Goal: Information Seeking & Learning: Learn about a topic

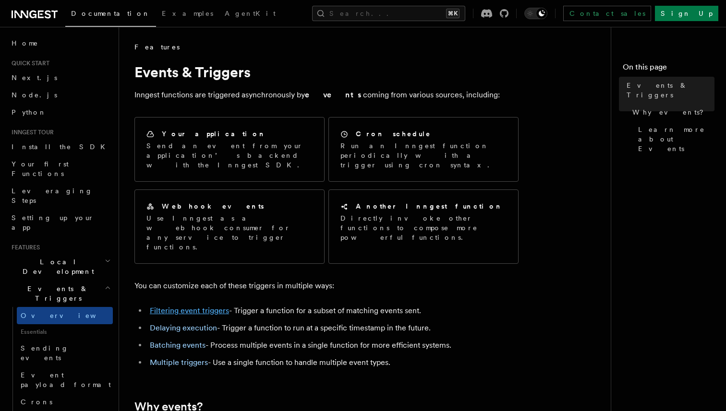
click at [169, 306] on link "Filtering event triggers" at bounding box center [189, 310] width 79 height 9
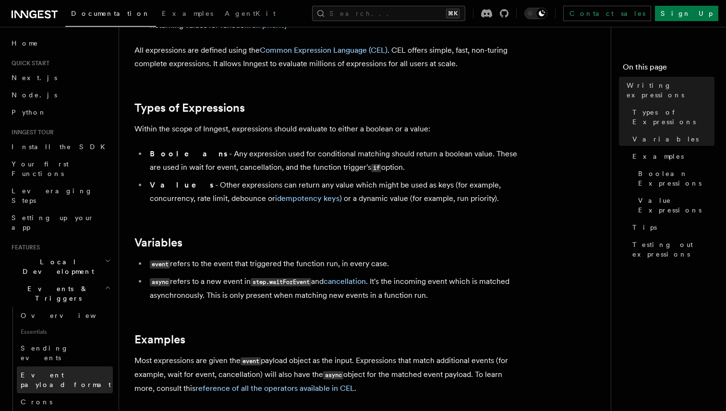
scroll to position [19, 0]
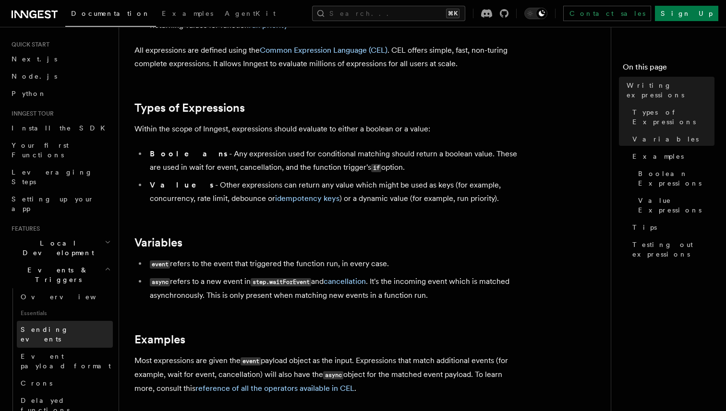
click at [55, 326] on span "Sending events" at bounding box center [45, 334] width 48 height 17
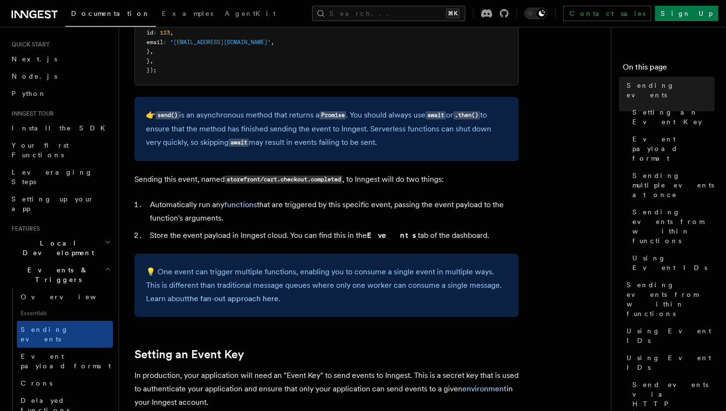
scroll to position [1125, 0]
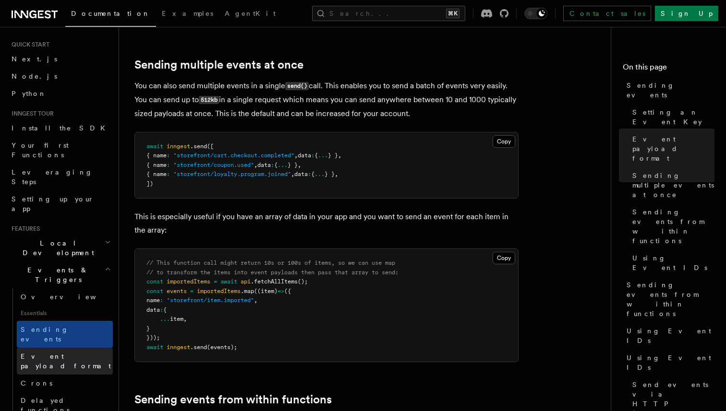
click at [64, 353] on span "Event payload format" at bounding box center [66, 361] width 90 height 17
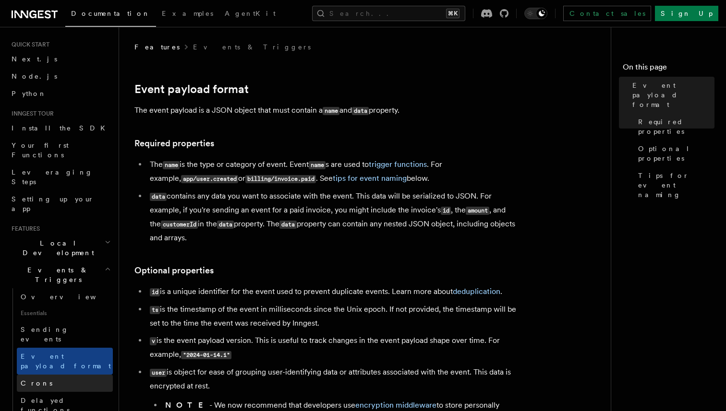
click at [51, 375] on link "Crons" at bounding box center [65, 383] width 96 height 17
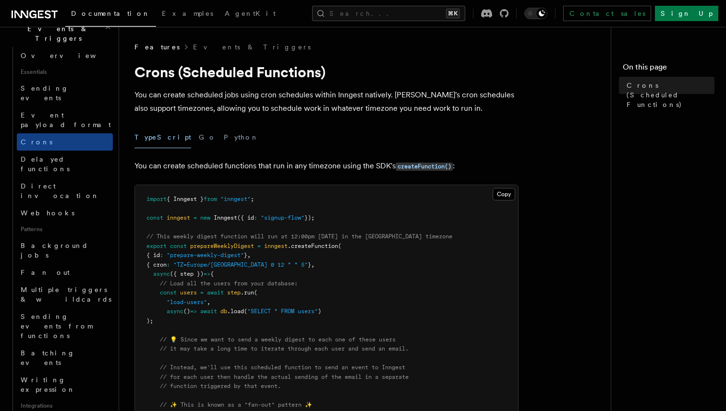
scroll to position [264, 0]
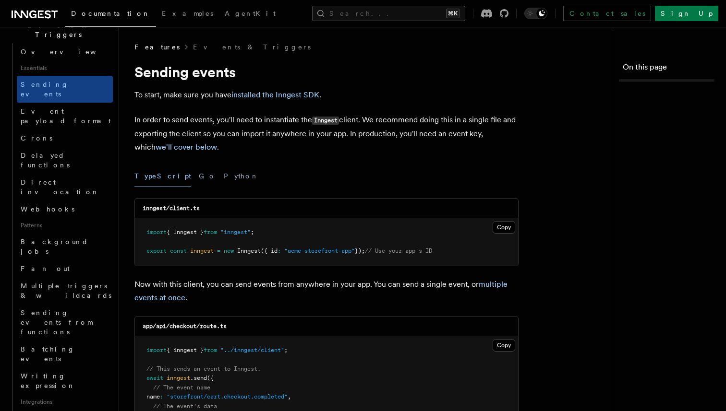
scroll to position [1125, 0]
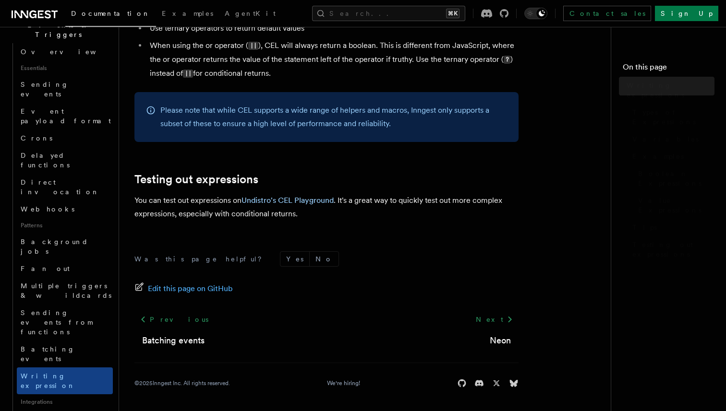
scroll to position [130, 0]
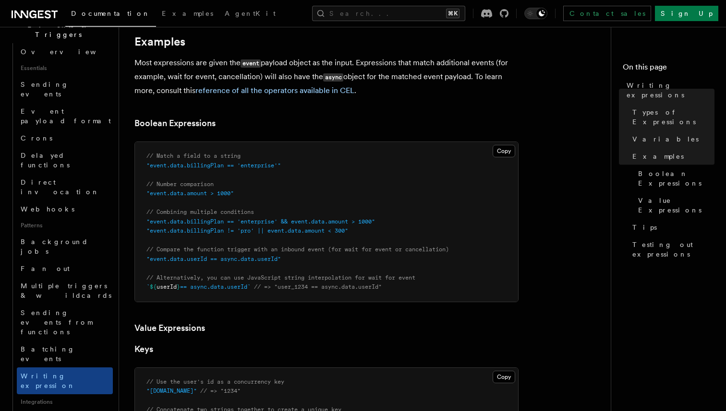
scroll to position [445, 0]
